Goal: Information Seeking & Learning: Learn about a topic

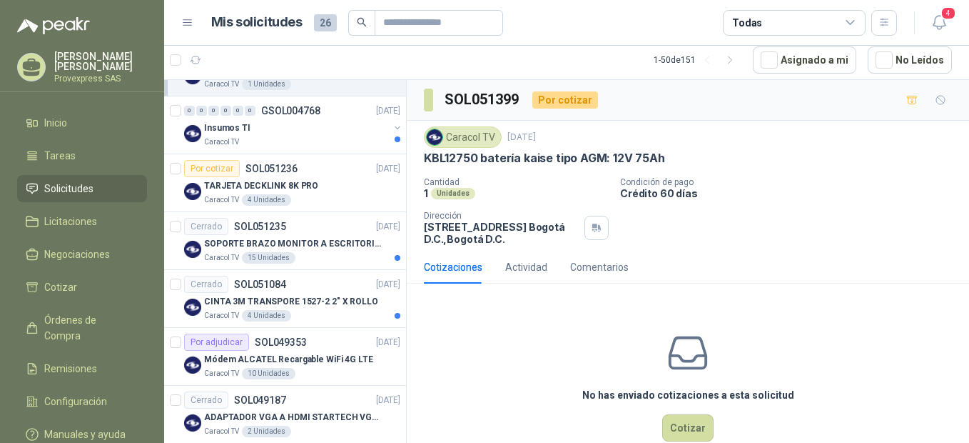
scroll to position [318, 0]
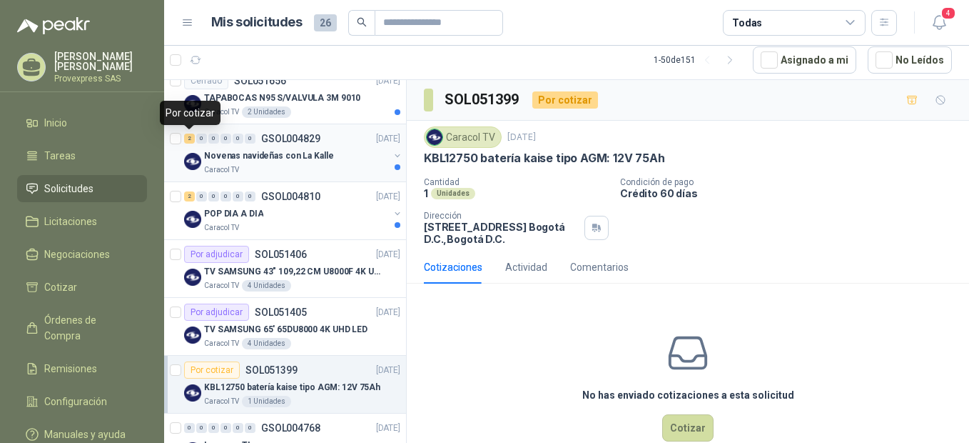
click at [188, 141] on div "2" at bounding box center [189, 138] width 11 height 10
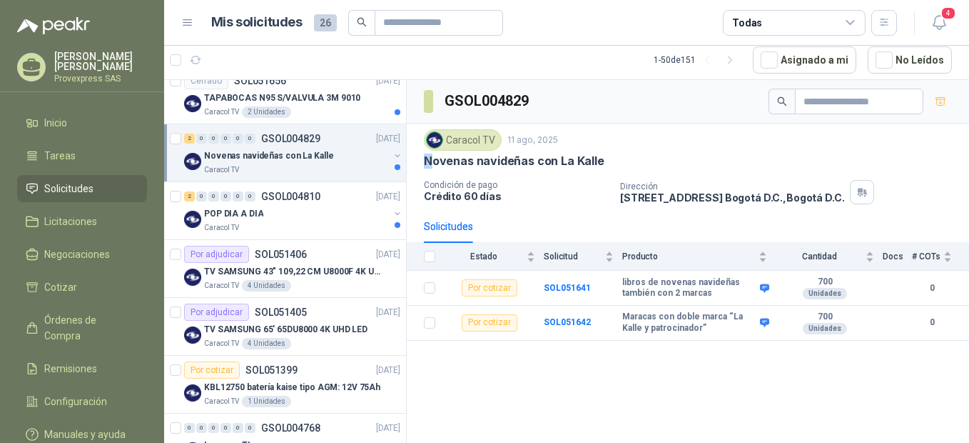
click at [433, 166] on p "Novenas navideñas con La Kalle" at bounding box center [514, 160] width 181 height 15
drag, startPoint x: 433, startPoint y: 166, endPoint x: 610, endPoint y: 148, distance: 177.2
click at [610, 148] on div "Caracol TV [DATE]" at bounding box center [688, 139] width 528 height 21
drag, startPoint x: 603, startPoint y: 157, endPoint x: 425, endPoint y: 158, distance: 178.5
click at [425, 158] on div "Novenas navideñas con La Kalle" at bounding box center [688, 160] width 528 height 15
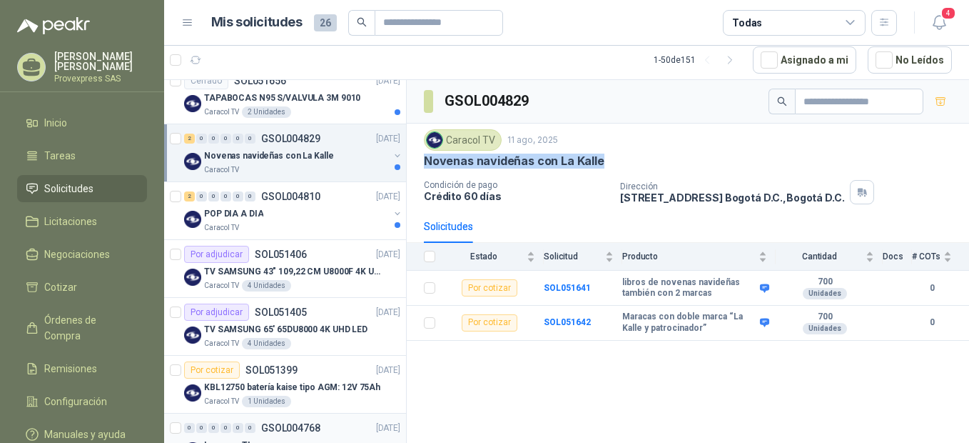
click at [315, 427] on p "GSOL004768" at bounding box center [290, 428] width 59 height 10
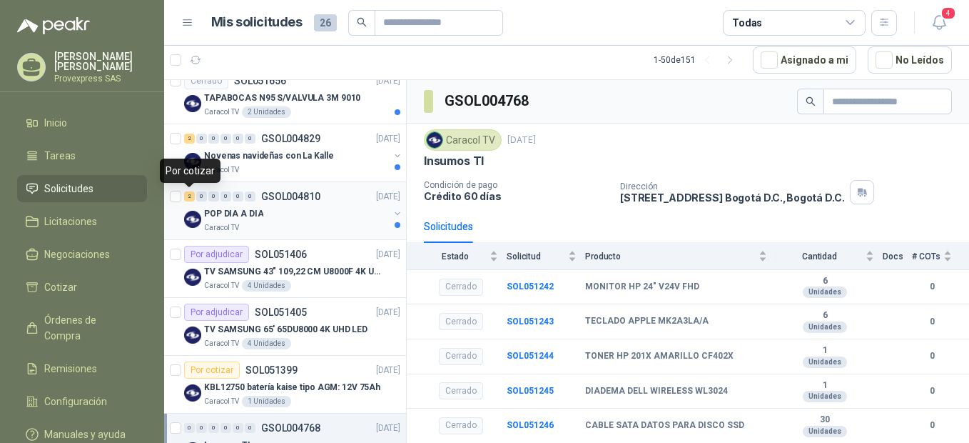
click at [188, 198] on div "2" at bounding box center [189, 196] width 11 height 10
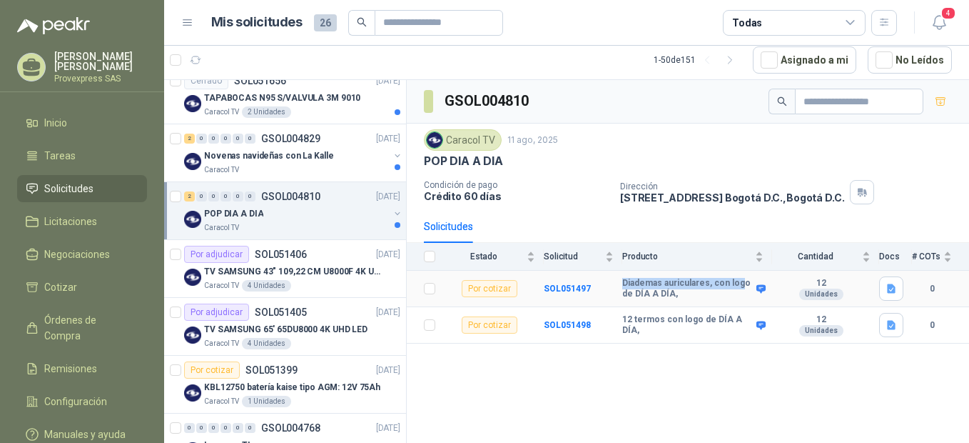
drag, startPoint x: 619, startPoint y: 280, endPoint x: 739, endPoint y: 281, distance: 119.9
click at [739, 281] on tr "Por cotizar SOL051497 Diademas auriculares, con logo de DÍA A DÍA, 12 Unidades 0" at bounding box center [688, 289] width 563 height 36
drag, startPoint x: 739, startPoint y: 281, endPoint x: 666, endPoint y: 342, distance: 95.2
click at [666, 342] on td "12 termos con logo de DÍA A DÍA," at bounding box center [698, 325] width 150 height 36
click at [191, 138] on div "2" at bounding box center [189, 138] width 11 height 10
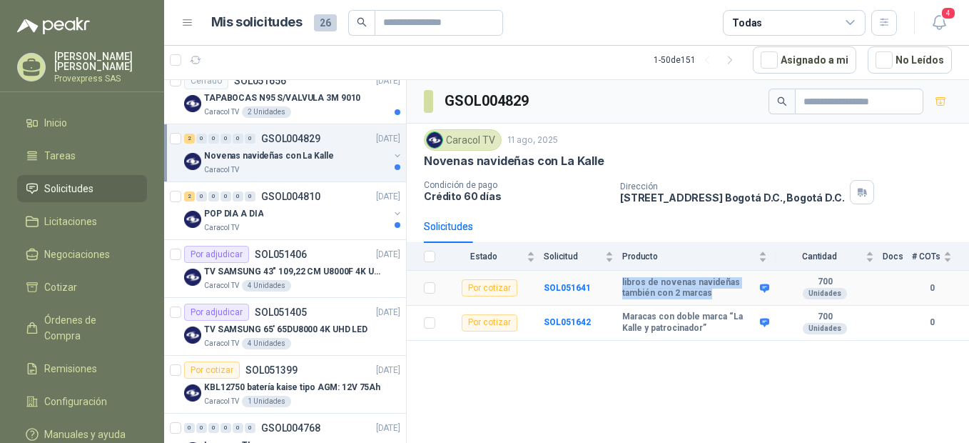
drag, startPoint x: 623, startPoint y: 283, endPoint x: 715, endPoint y: 292, distance: 92.6
click at [715, 292] on b "libros de novenas navideñas también con 2 marcas" at bounding box center [690, 288] width 134 height 22
copy b "libros de novenas navideñas también con 2 marcas"
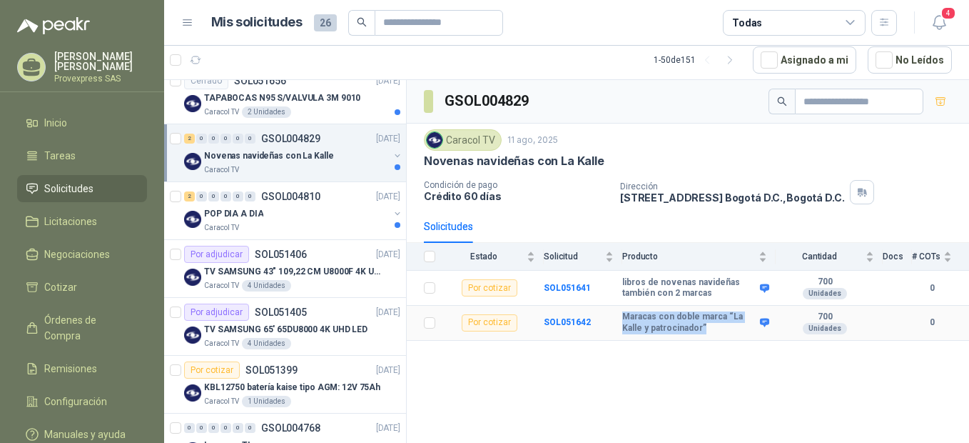
drag, startPoint x: 620, startPoint y: 319, endPoint x: 708, endPoint y: 326, distance: 88.8
click at [708, 326] on tr "Por cotizar SOL051642 Maracas con doble marca “La Kalle y patrocinador” 700 Uni…" at bounding box center [688, 323] width 563 height 35
drag, startPoint x: 708, startPoint y: 326, endPoint x: 668, endPoint y: 319, distance: 40.6
copy tr "Maracas con doble marca “La Kalle y patrocinador”"
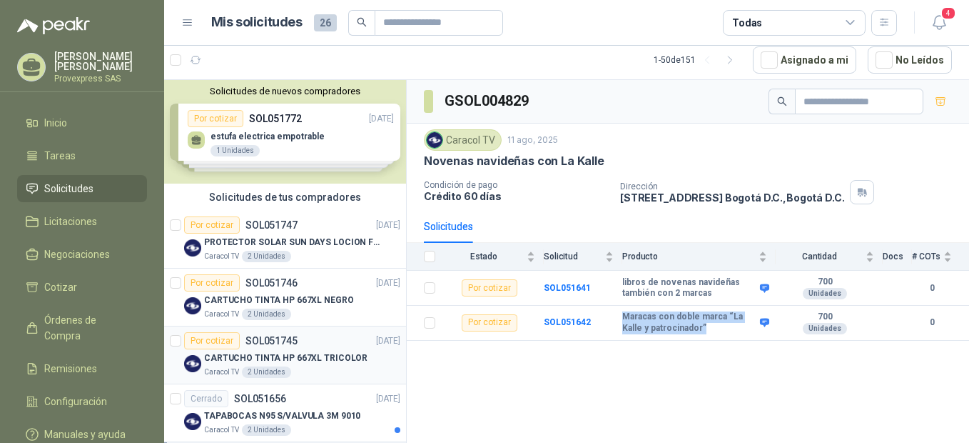
click at [212, 345] on div "Por cotizar" at bounding box center [212, 340] width 56 height 17
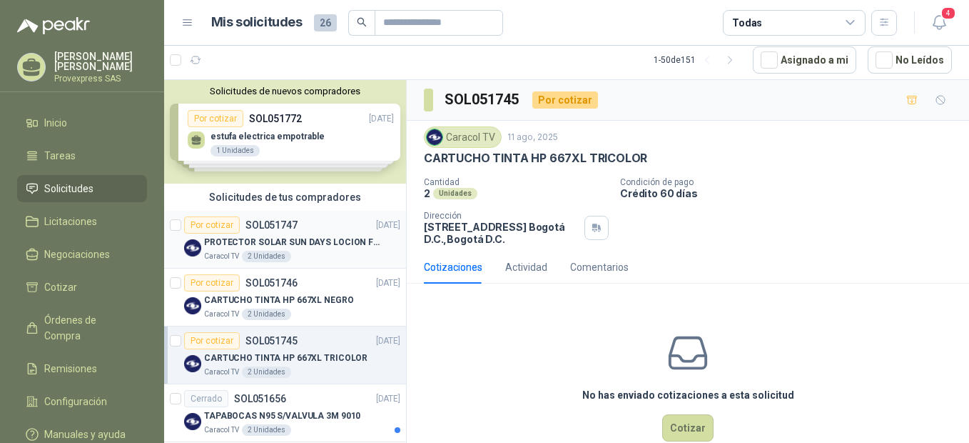
click at [207, 227] on div "Por cotizar" at bounding box center [212, 224] width 56 height 17
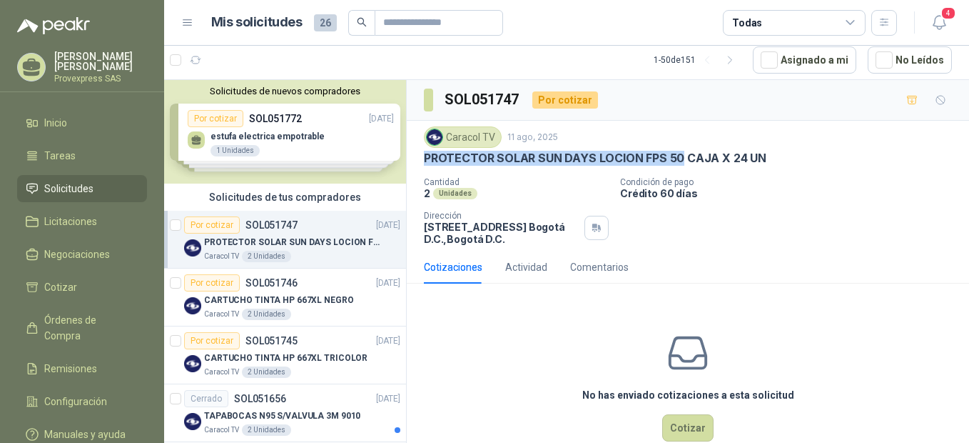
drag, startPoint x: 425, startPoint y: 156, endPoint x: 677, endPoint y: 156, distance: 252.7
click at [677, 156] on p "PROTECTOR SOLAR SUN DAYS LOCION FPS 50 CAJA X 24 UN" at bounding box center [595, 158] width 343 height 15
drag, startPoint x: 677, startPoint y: 156, endPoint x: 661, endPoint y: 156, distance: 16.4
copy p "PROTECTOR SOLAR SUN DAYS LOCION FPS 50"
click at [530, 371] on div "No has enviado cotizaciones a esta solicitud Cotizar" at bounding box center [688, 386] width 563 height 182
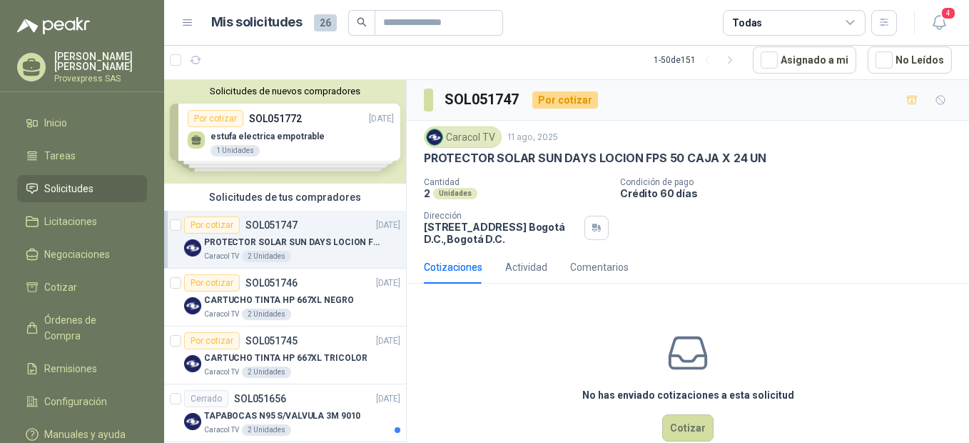
scroll to position [318, 0]
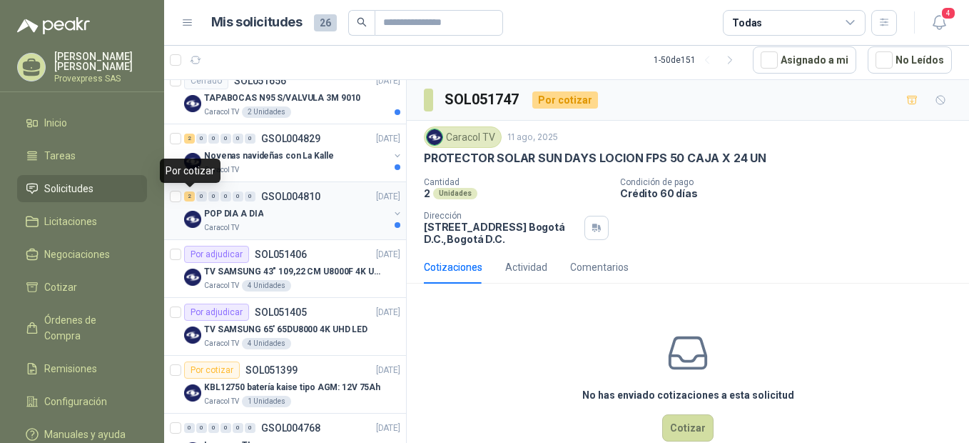
click at [193, 194] on div "2" at bounding box center [189, 196] width 11 height 10
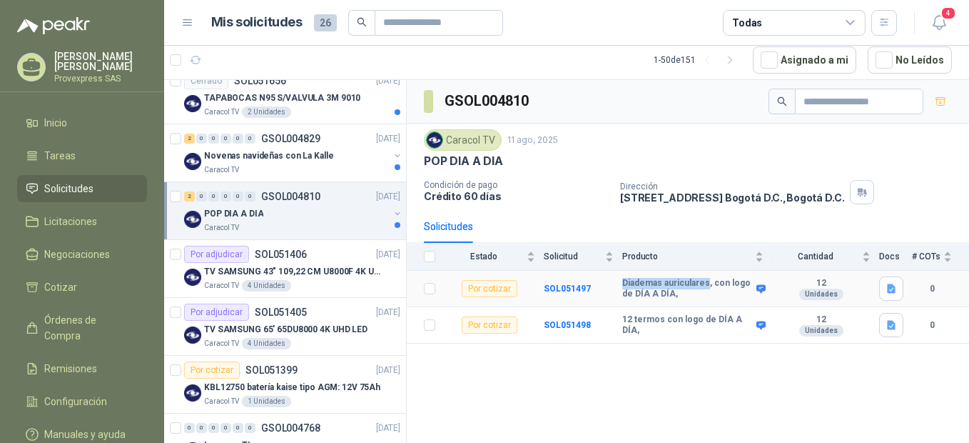
drag, startPoint x: 620, startPoint y: 284, endPoint x: 706, endPoint y: 278, distance: 86.6
click at [706, 278] on tr "Por cotizar SOL051497 Diademas auriculares, con logo de DÍA A DÍA, 12 Unidades 0" at bounding box center [688, 289] width 563 height 36
click at [554, 182] on p "Condición de pago" at bounding box center [516, 185] width 185 height 10
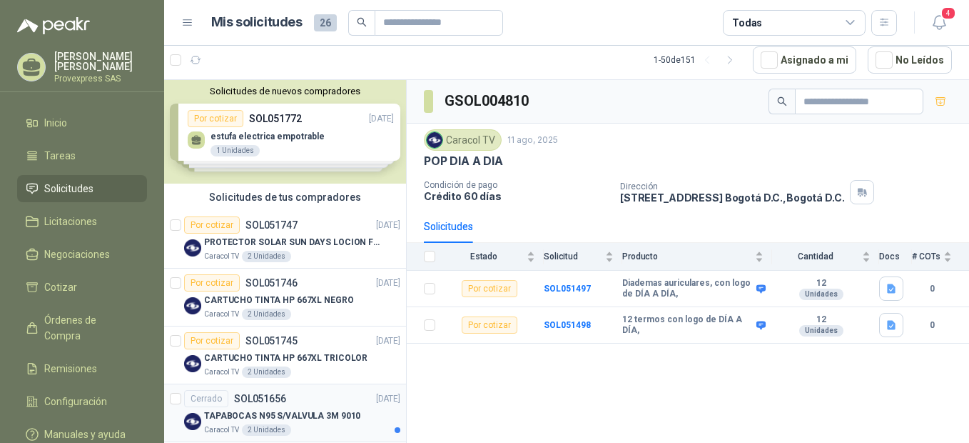
click at [207, 399] on div "Cerrado" at bounding box center [206, 398] width 44 height 17
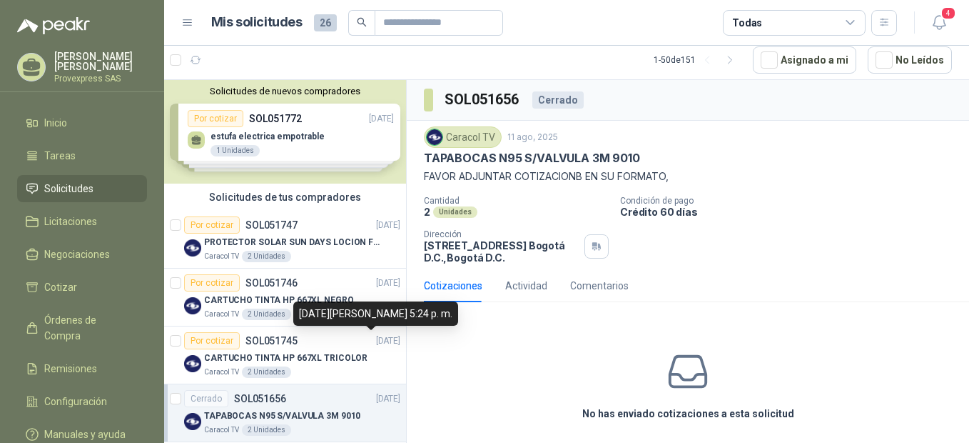
click at [400, 322] on div "[DATE][PERSON_NAME] 5:24 p. m." at bounding box center [375, 313] width 165 height 24
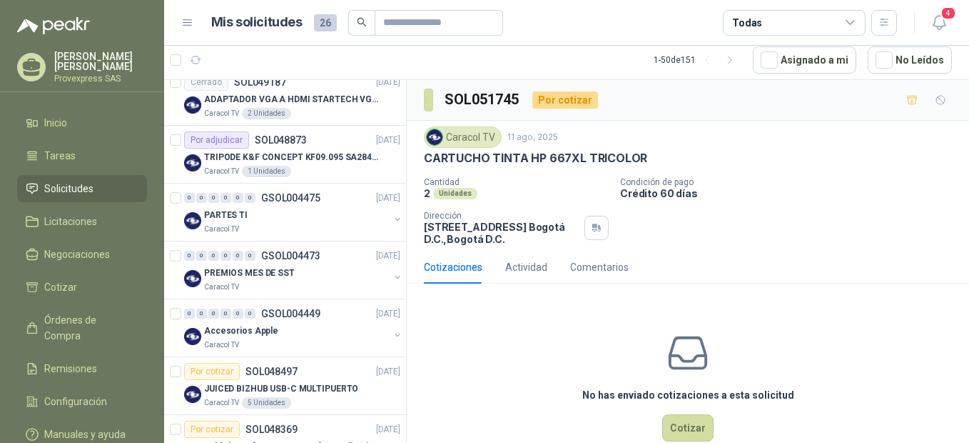
scroll to position [635, 0]
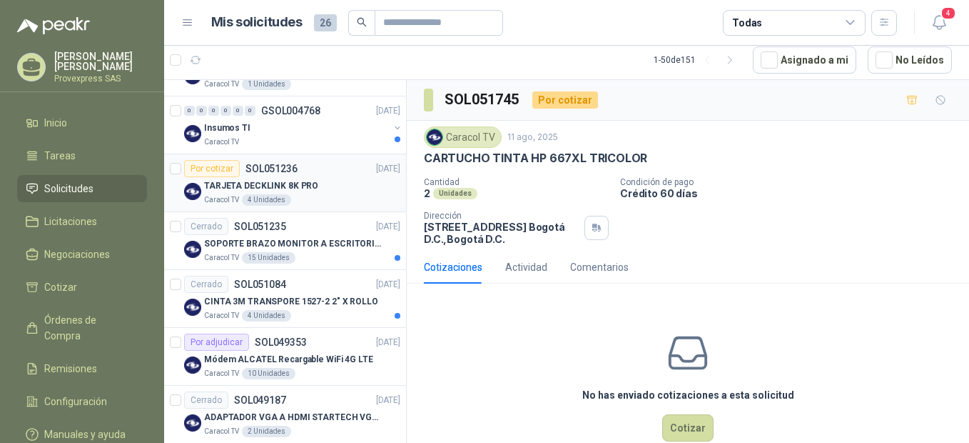
click at [204, 167] on div "Por cotizar" at bounding box center [212, 168] width 56 height 17
drag, startPoint x: 578, startPoint y: 156, endPoint x: 422, endPoint y: 166, distance: 156.7
click at [422, 166] on div "Caracol TV [DATE] TARJETA DECKLINK 8K PRO Cantidad 4 Unidades Condición de pago…" at bounding box center [688, 186] width 563 height 130
drag, startPoint x: 422, startPoint y: 166, endPoint x: 503, endPoint y: 154, distance: 82.3
copy p "TARJETA DECKLINK 8K PRO"
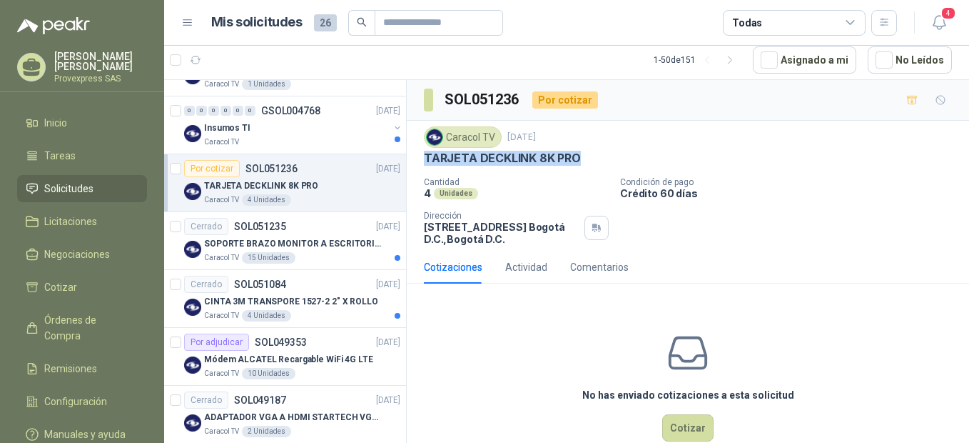
copy p "TARJETA DECKLINK 8K PRO"
